Goal: Navigation & Orientation: Go to known website

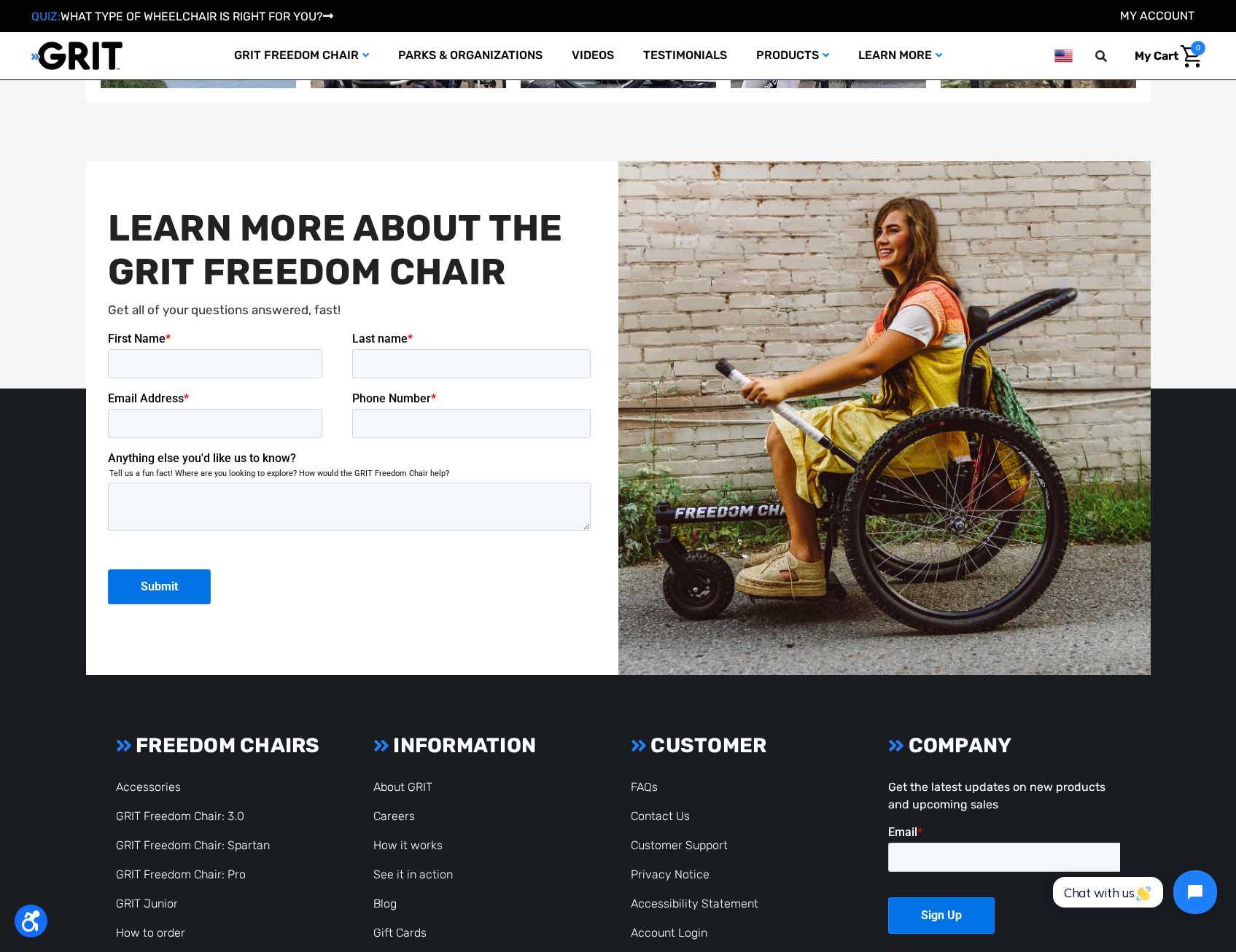
scroll to position [3647, 0]
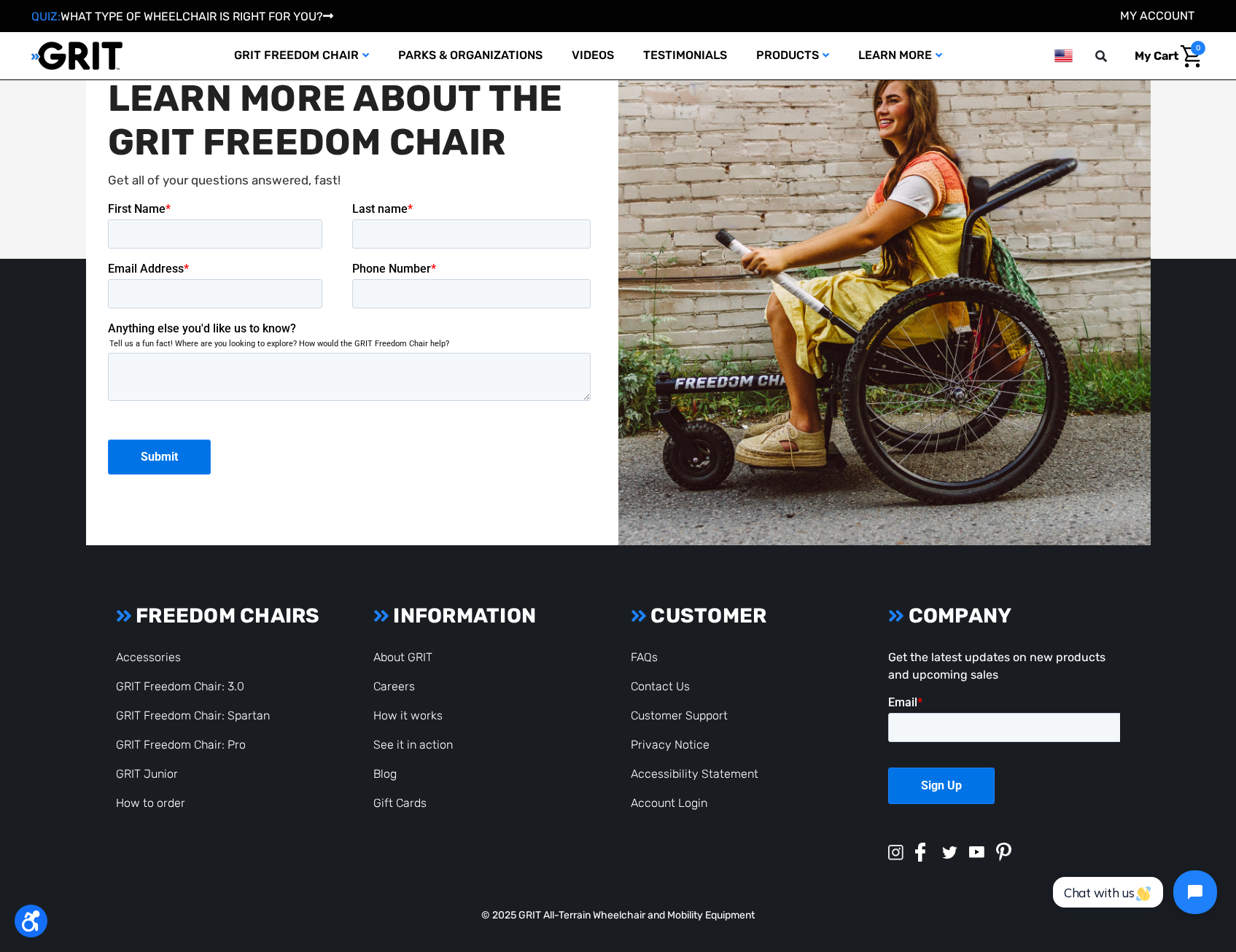
click at [655, 928] on footer "Footer Start FREEDOM CHAIRS Accessories GRIT Freedom Chair: 3.0 GRIT Freedom Ch…" at bounding box center [618, 749] width 1236 height 407
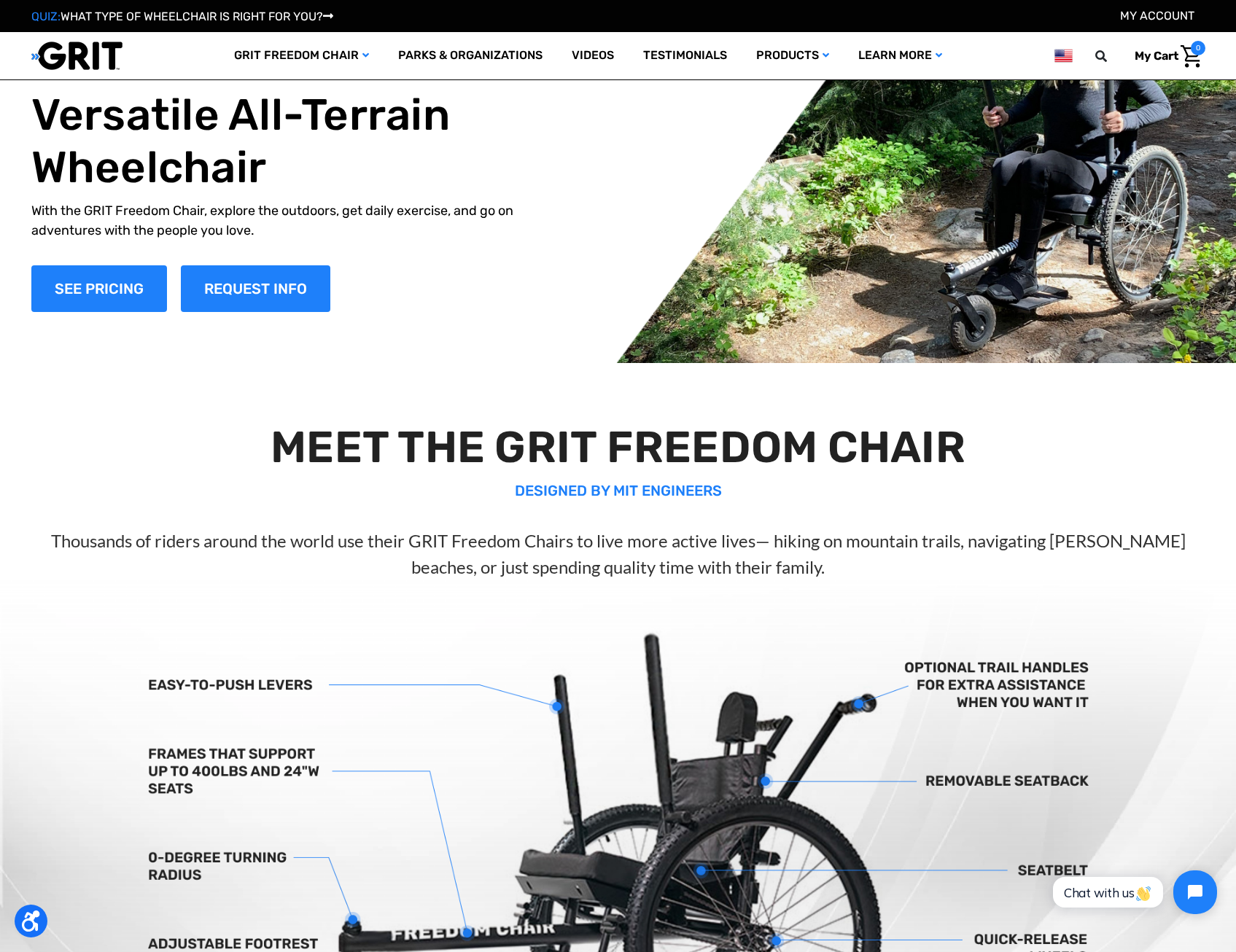
scroll to position [0, 0]
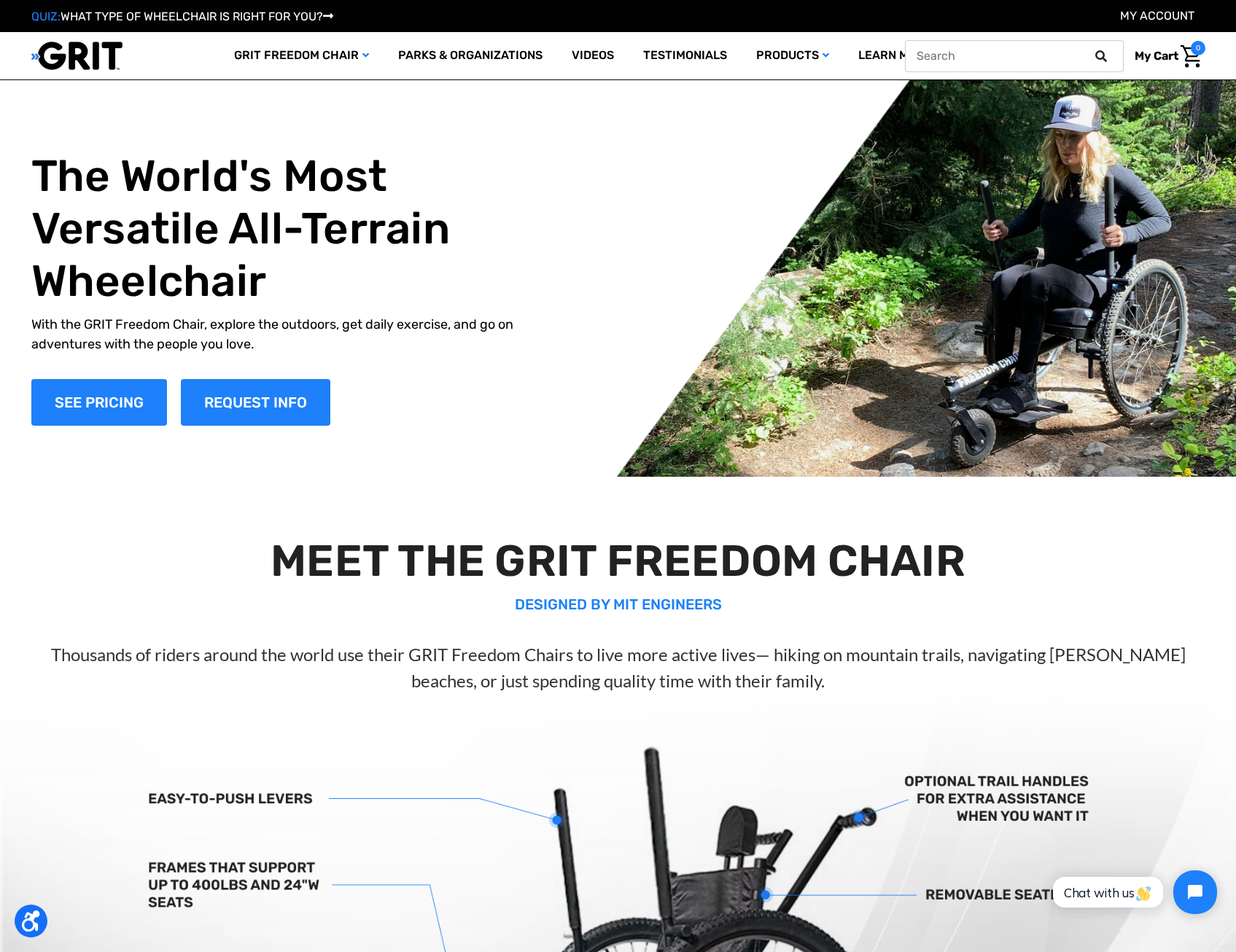
click at [1091, 51] on button at bounding box center [1105, 56] width 29 height 13
click at [693, 54] on link "Testimonials" at bounding box center [685, 55] width 113 height 48
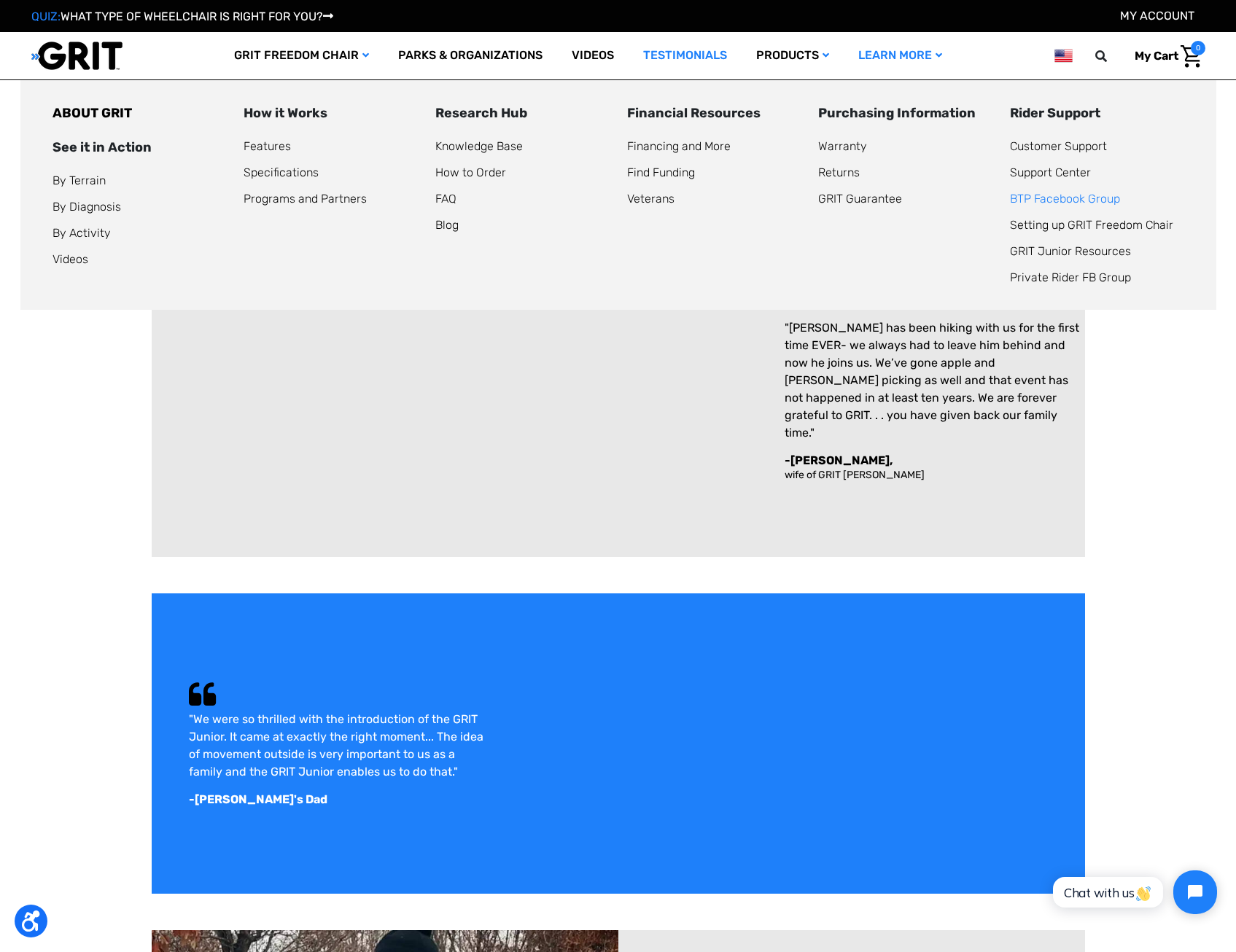
click at [1049, 200] on link "BTP Facebook Group" at bounding box center [1065, 198] width 111 height 14
